Goal: Task Accomplishment & Management: Manage account settings

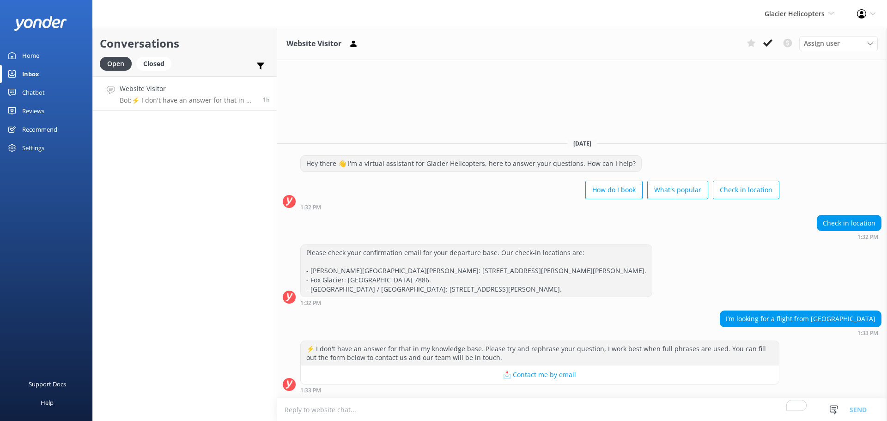
drag, startPoint x: 0, startPoint y: 0, endPoint x: 46, endPoint y: 67, distance: 81.0
click at [30, 69] on div "Inbox" at bounding box center [30, 74] width 17 height 18
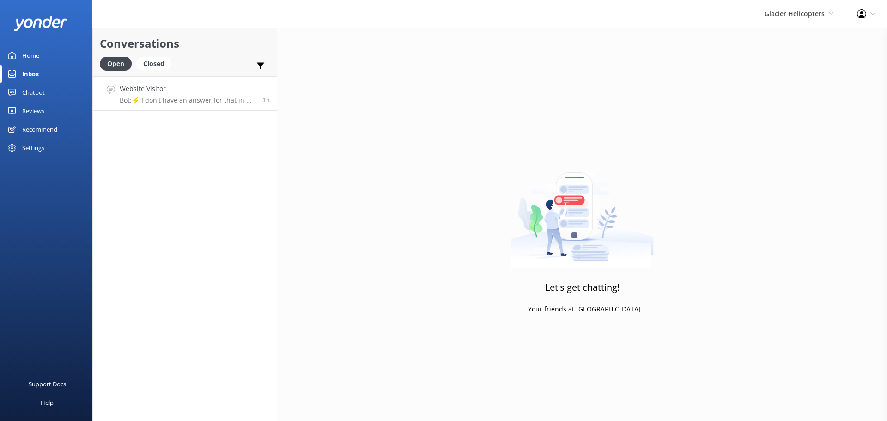
click at [199, 83] on link "Website Visitor Bot: ⚡ I don't have an answer for that in my knowledge base. Pl…" at bounding box center [185, 93] width 184 height 35
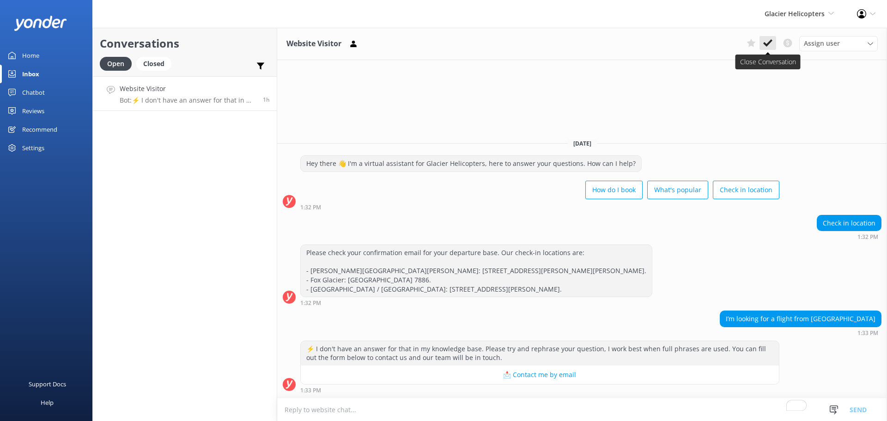
click at [772, 41] on use at bounding box center [767, 42] width 9 height 7
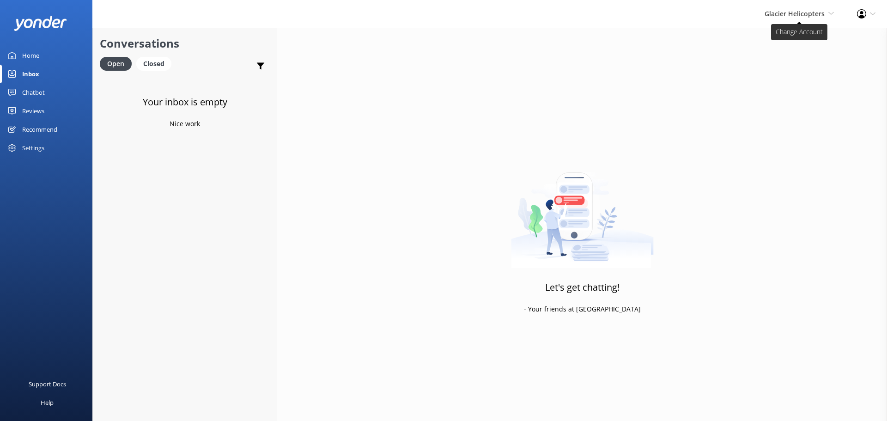
click at [797, 12] on span "Glacier Helicopters" at bounding box center [795, 13] width 60 height 9
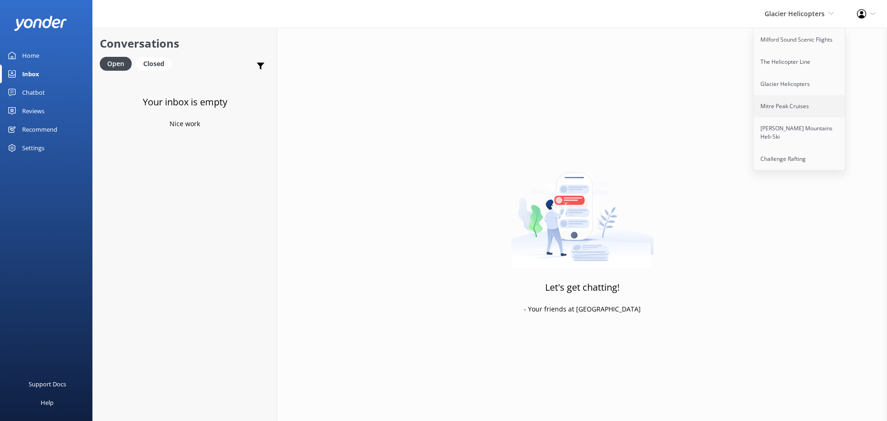
click at [810, 104] on link "Mitre Peak Cruises" at bounding box center [799, 106] width 92 height 22
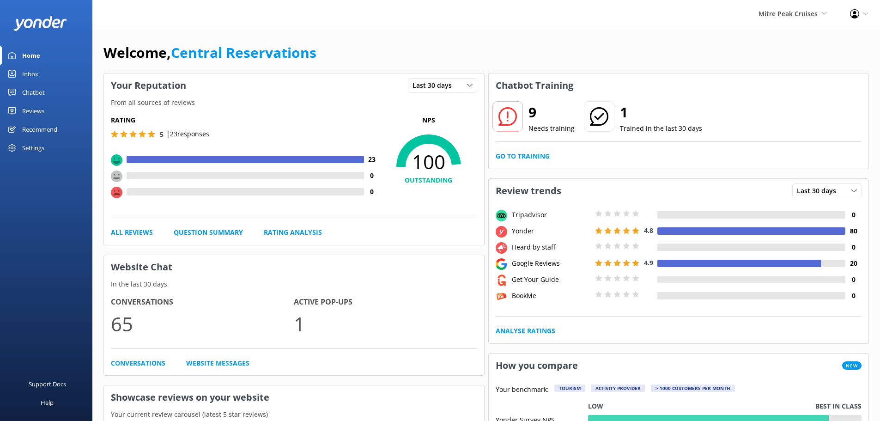
click at [41, 76] on link "Inbox" at bounding box center [46, 74] width 92 height 18
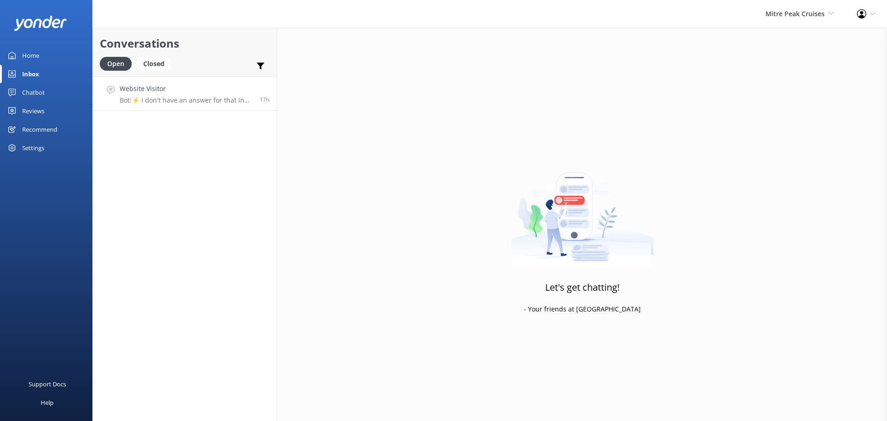
click at [196, 91] on h4 "Website Visitor" at bounding box center [186, 89] width 133 height 10
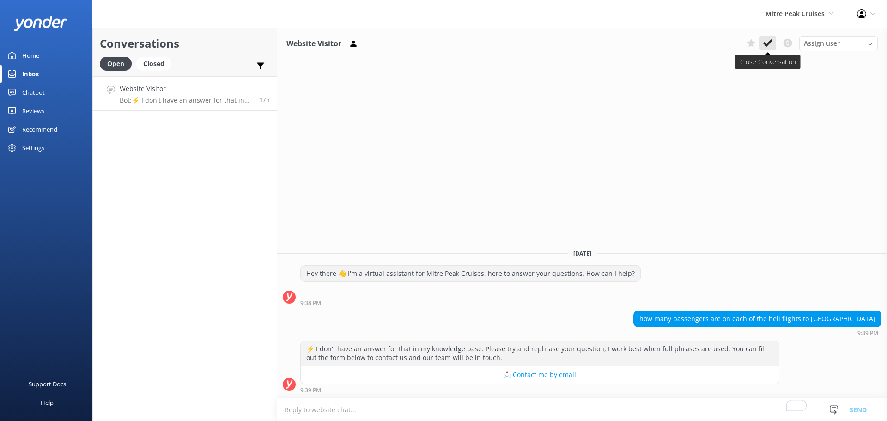
click at [771, 39] on icon at bounding box center [767, 42] width 9 height 9
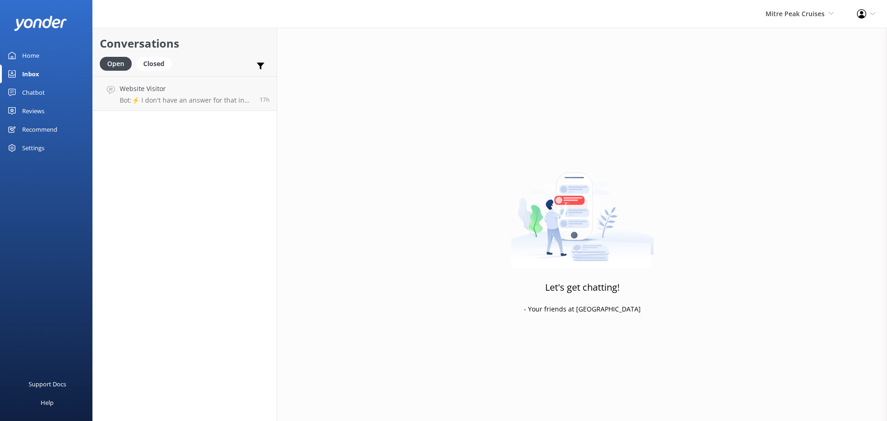
click at [785, 23] on div "Mitre Peak Cruises Milford Sound Scenic Flights The Helicopter Line Glacier Hel…" at bounding box center [799, 14] width 91 height 28
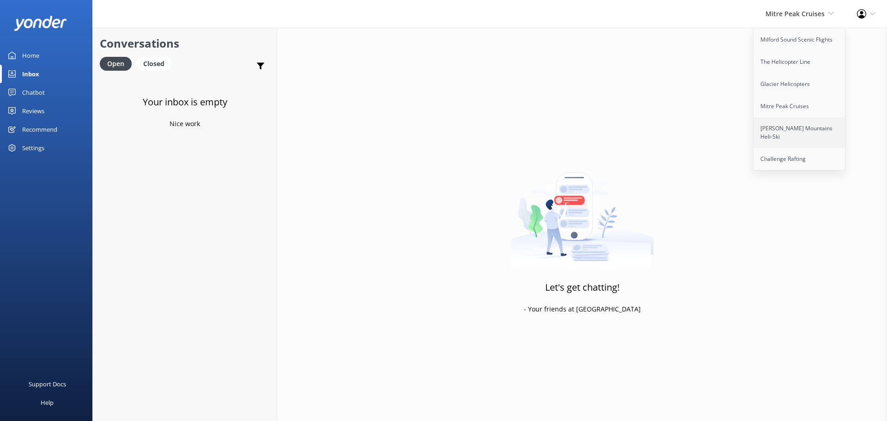
click at [798, 123] on link "[PERSON_NAME] Mountains Heli-Ski" at bounding box center [799, 132] width 92 height 30
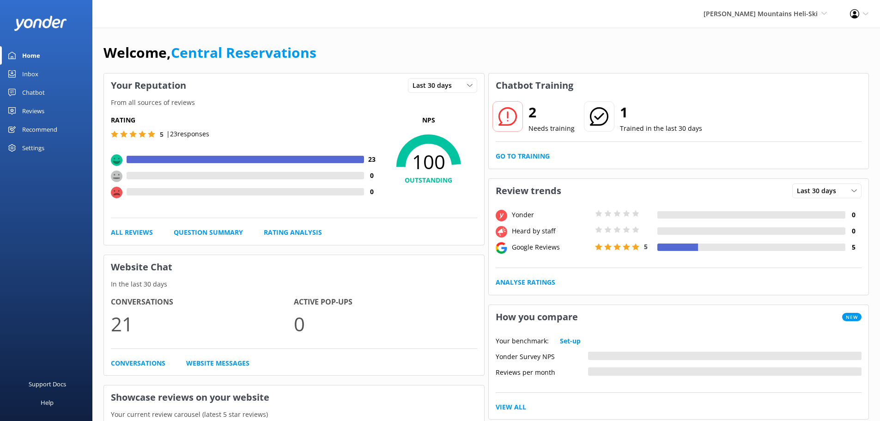
click at [41, 78] on link "Inbox" at bounding box center [46, 74] width 92 height 18
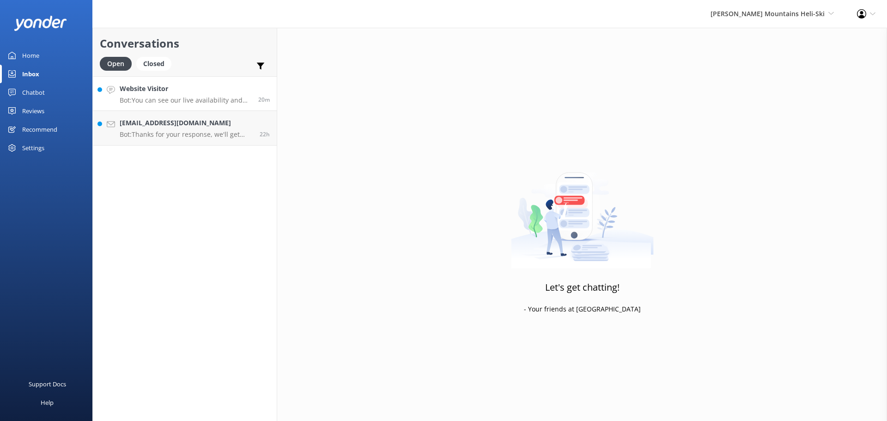
click at [213, 91] on h4 "Website Visitor" at bounding box center [186, 89] width 132 height 10
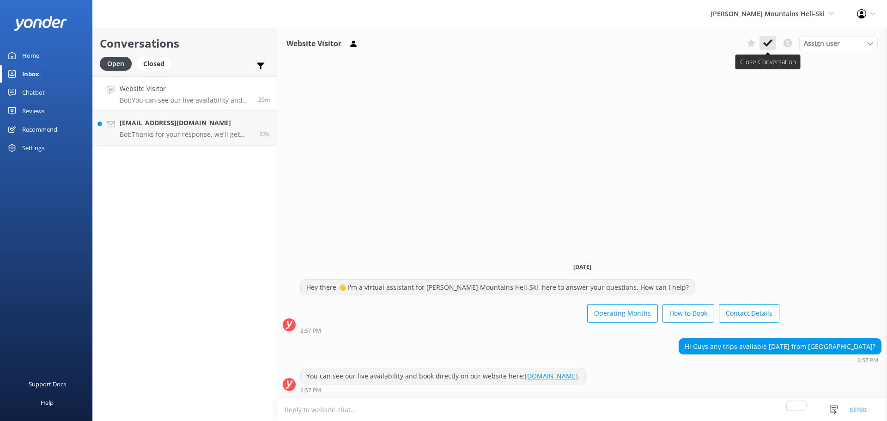
click at [775, 46] on button at bounding box center [767, 43] width 17 height 14
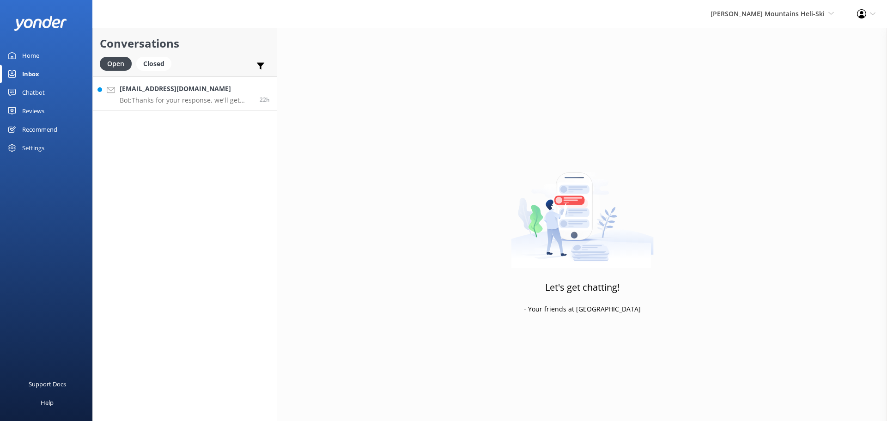
click at [188, 82] on link "vickysong.133@gmail.com Bot: Thanks for your response, we'll get back to you as…" at bounding box center [185, 93] width 184 height 35
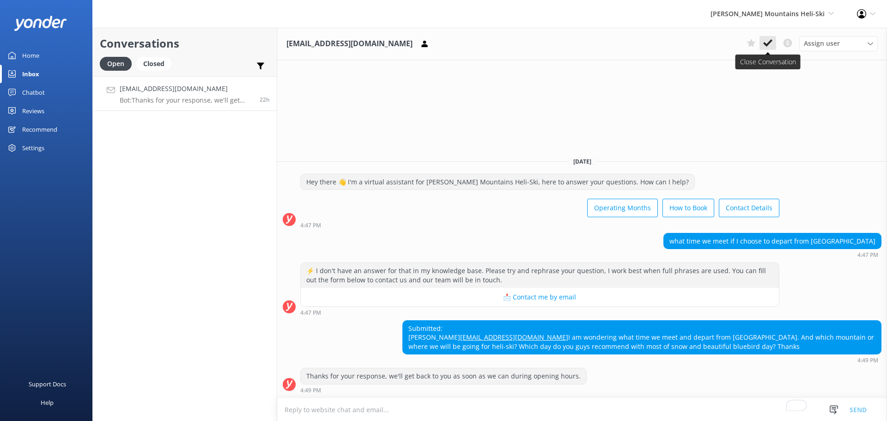
click at [769, 45] on icon at bounding box center [767, 42] width 9 height 9
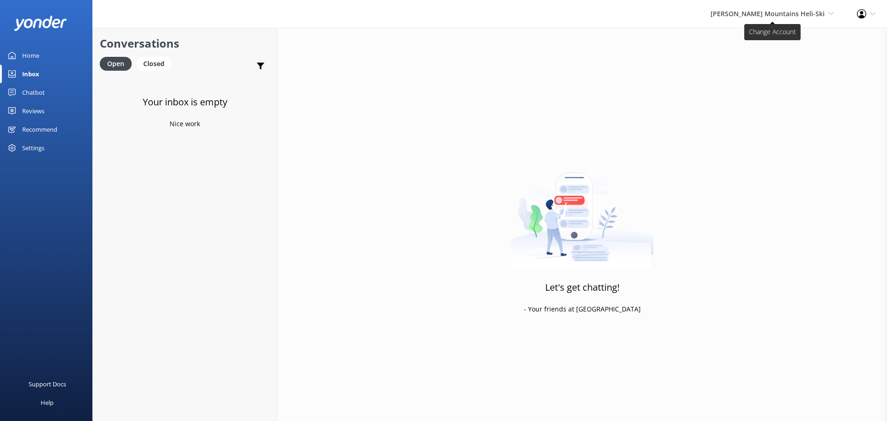
click at [813, 11] on span "[PERSON_NAME] Mountains Heli-Ski" at bounding box center [768, 13] width 114 height 9
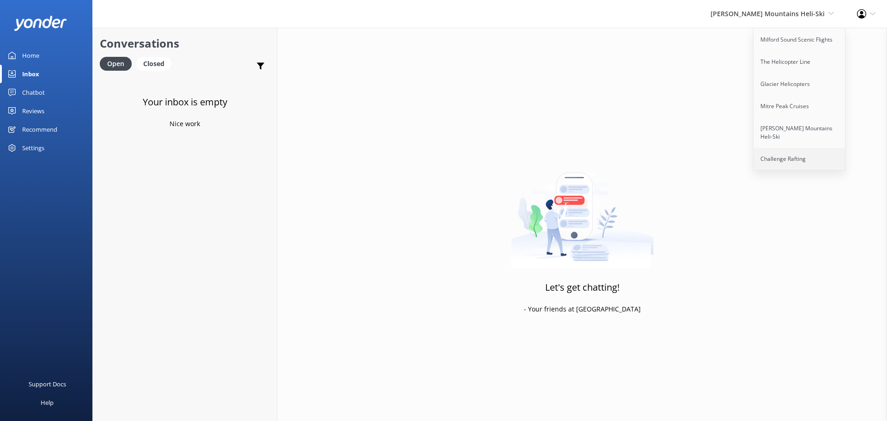
click at [796, 149] on link "Challenge Rafting" at bounding box center [799, 159] width 92 height 22
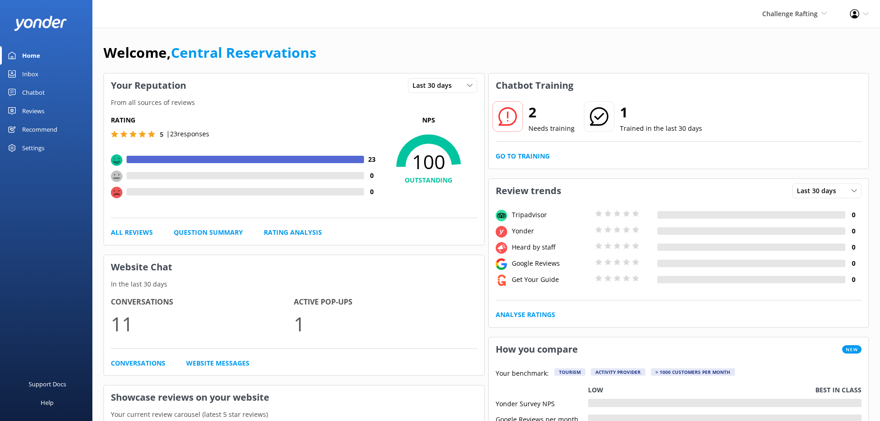
click at [30, 74] on div "Inbox" at bounding box center [30, 74] width 16 height 18
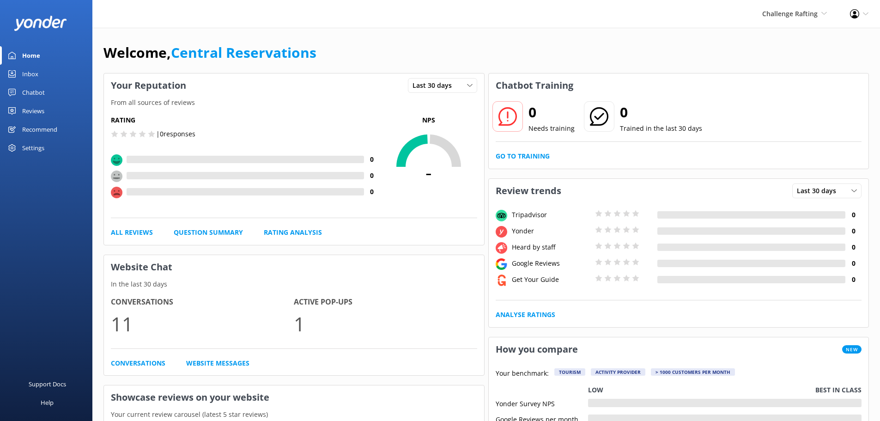
click at [333, 8] on div "Challenge Rafting Milford Sound Scenic Flights The Helicopter Line Glacier Heli…" at bounding box center [440, 14] width 880 height 28
drag, startPoint x: 342, startPoint y: 58, endPoint x: 176, endPoint y: 61, distance: 166.3
click at [175, 62] on div "Welcome, Central Reservations" at bounding box center [485, 57] width 765 height 31
click at [178, 53] on link "Central Reservations" at bounding box center [244, 52] width 146 height 19
click at [343, 54] on div "Welcome, Central Reservations" at bounding box center [485, 57] width 765 height 31
